Goal: Check status: Check status

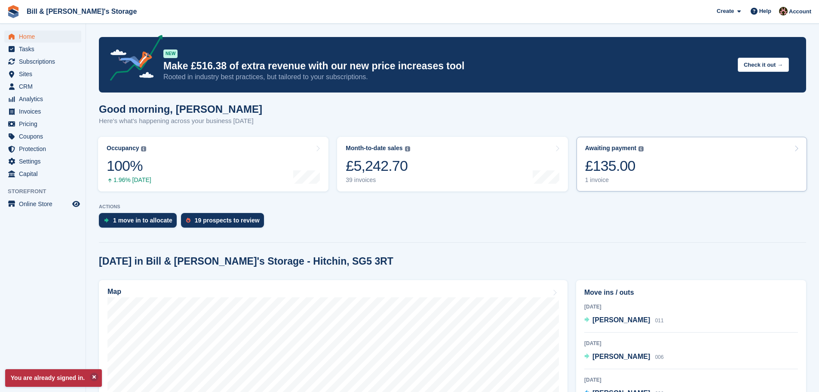
click at [657, 172] on link "Awaiting payment The total outstanding balance on all open invoices. £135.00 1 …" at bounding box center [691, 164] width 230 height 55
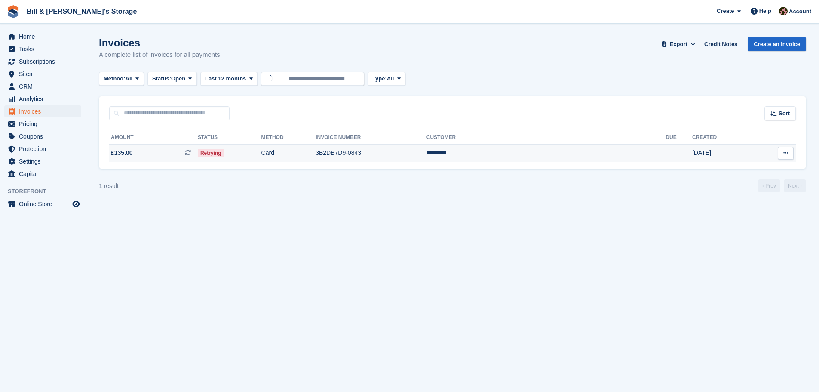
click at [224, 157] on span "Retrying" at bounding box center [211, 153] width 26 height 9
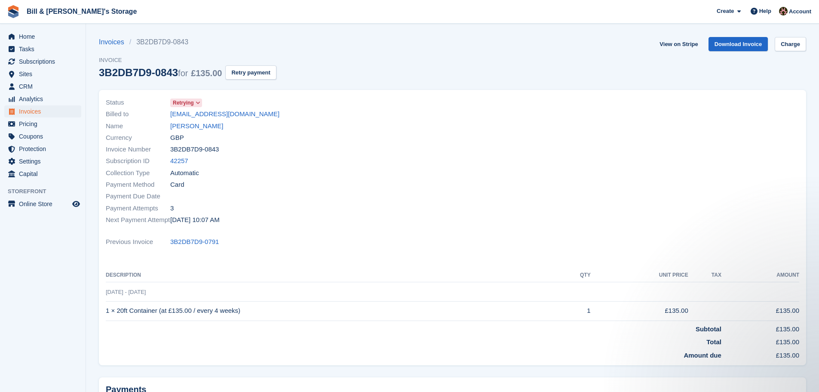
click at [566, 225] on div at bounding box center [629, 161] width 352 height 139
click at [34, 39] on span "Home" at bounding box center [45, 37] width 52 height 12
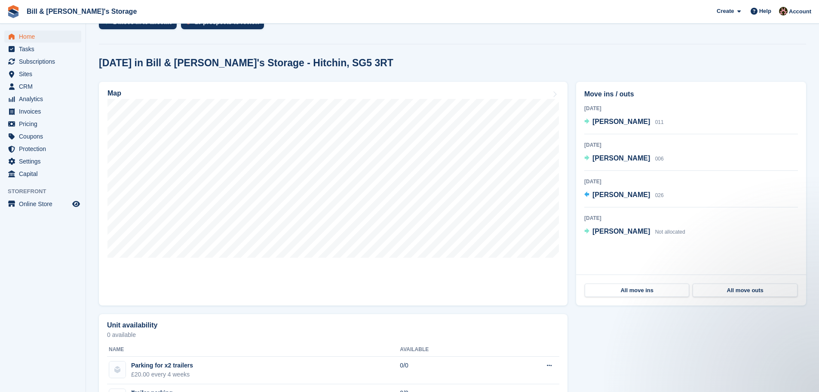
scroll to position [215, 0]
